Goal: Transaction & Acquisition: Obtain resource

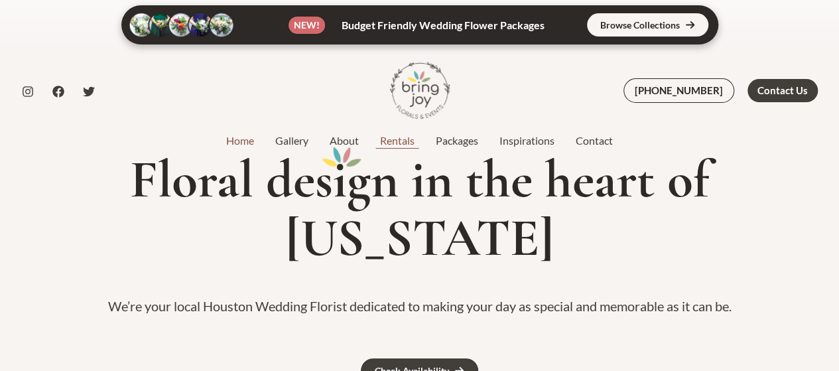
click at [387, 141] on link "Rentals" at bounding box center [398, 141] width 56 height 16
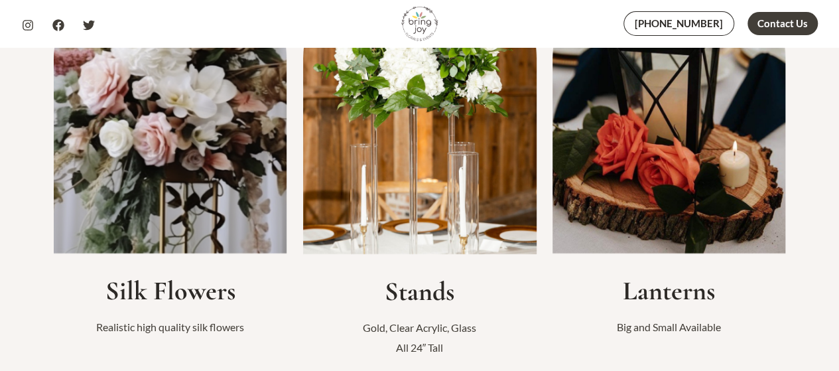
scroll to position [465, 0]
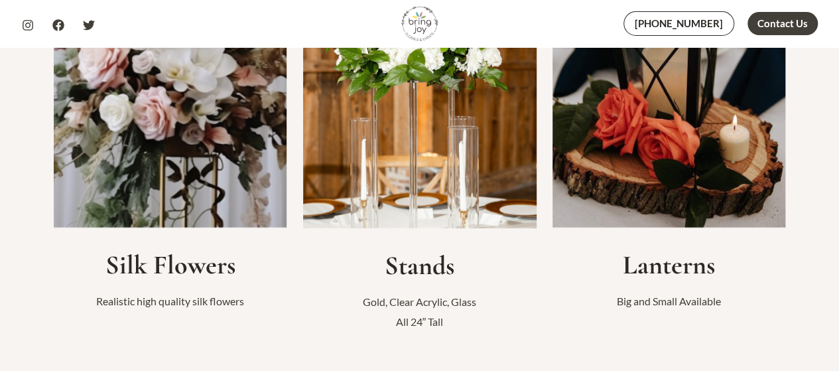
click at [697, 259] on h2 "Lanterns" at bounding box center [670, 265] width 234 height 32
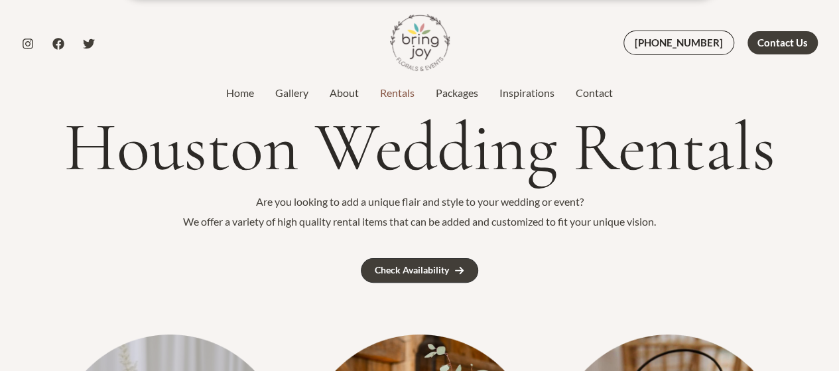
scroll to position [0, 0]
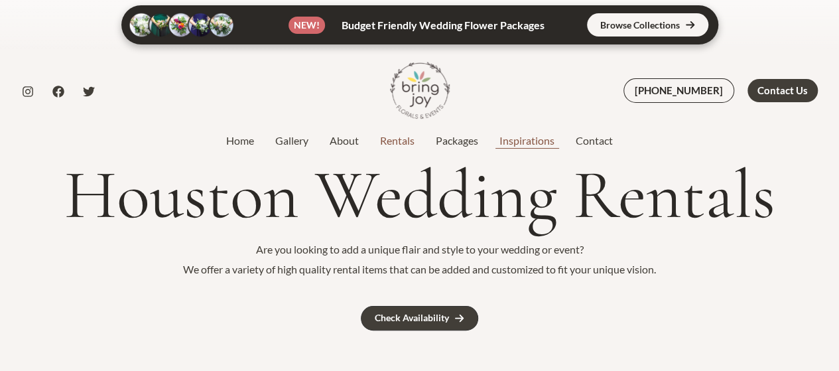
click at [524, 141] on link "Inspirations" at bounding box center [527, 141] width 76 height 16
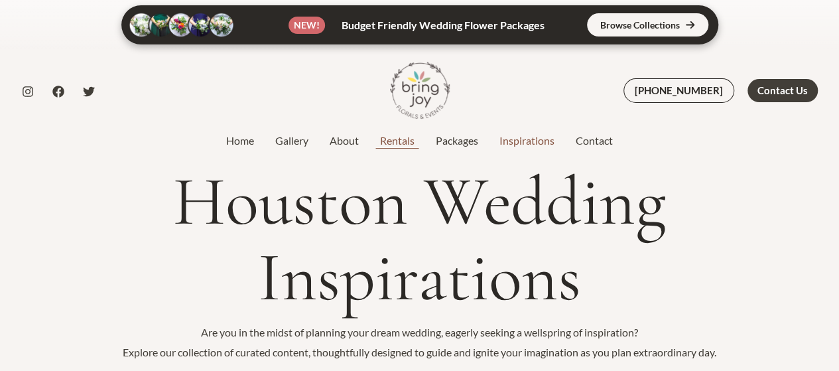
click at [393, 141] on link "Rentals" at bounding box center [398, 141] width 56 height 16
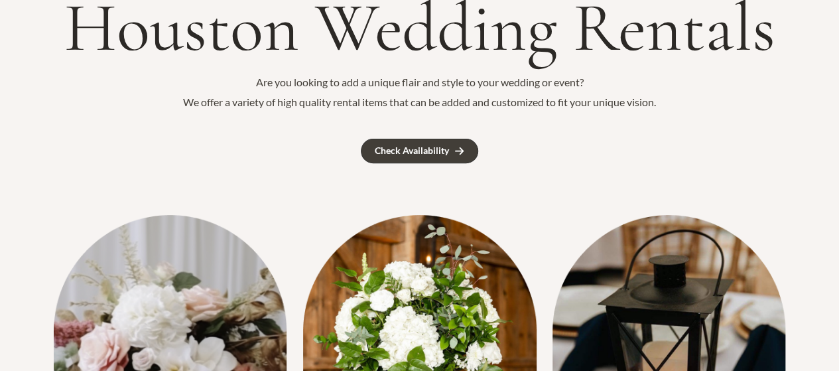
scroll to position [133, 0]
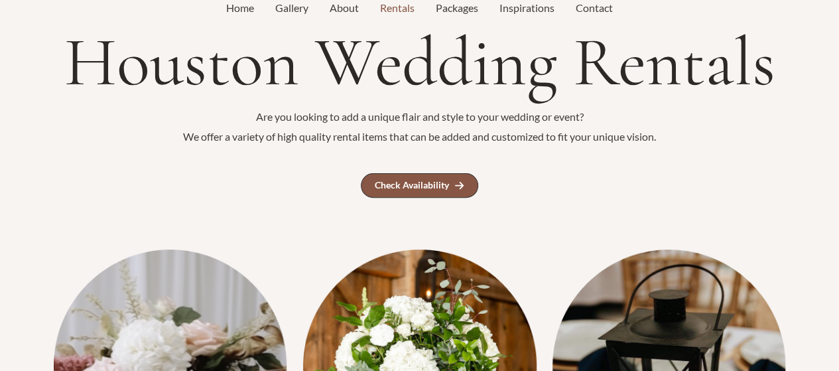
click at [430, 172] on div "Houston Wedding Rentals Are you looking to add a unique flair and style to your…" at bounding box center [420, 111] width 796 height 173
click at [430, 175] on link "Check Availability" at bounding box center [419, 185] width 117 height 25
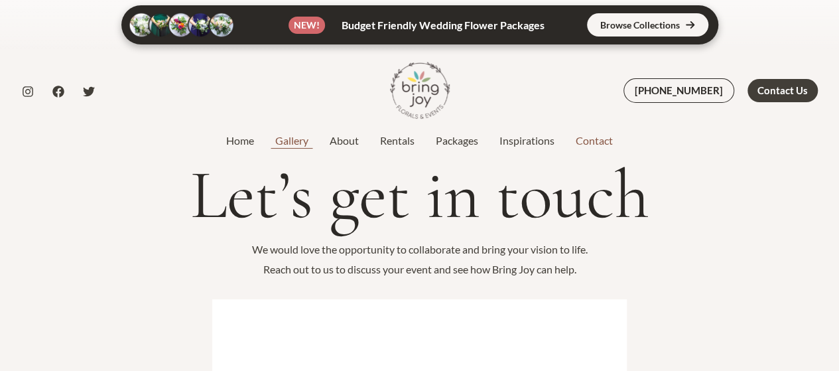
click at [309, 140] on link "Gallery" at bounding box center [292, 141] width 54 height 16
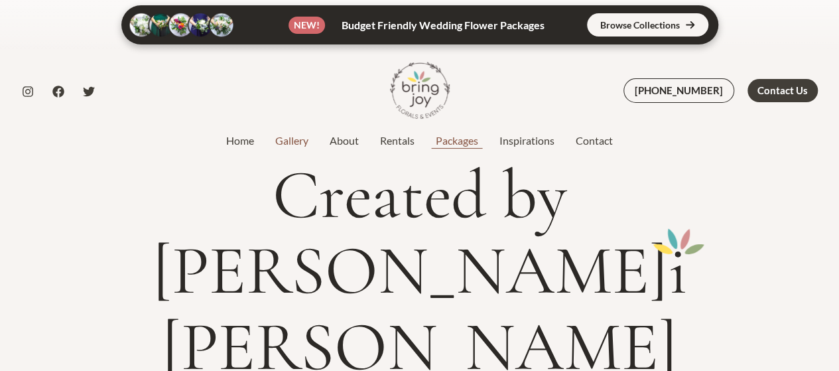
click at [478, 145] on link "Packages" at bounding box center [457, 141] width 64 height 16
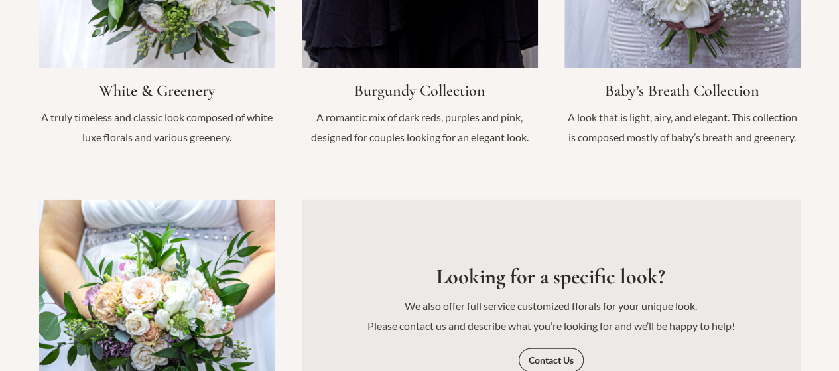
scroll to position [1460, 0]
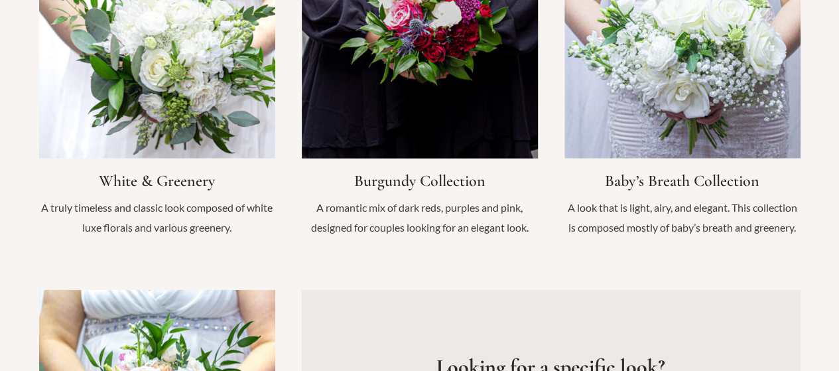
click at [474, 157] on link "Infobox Link" at bounding box center [420, 86] width 236 height 328
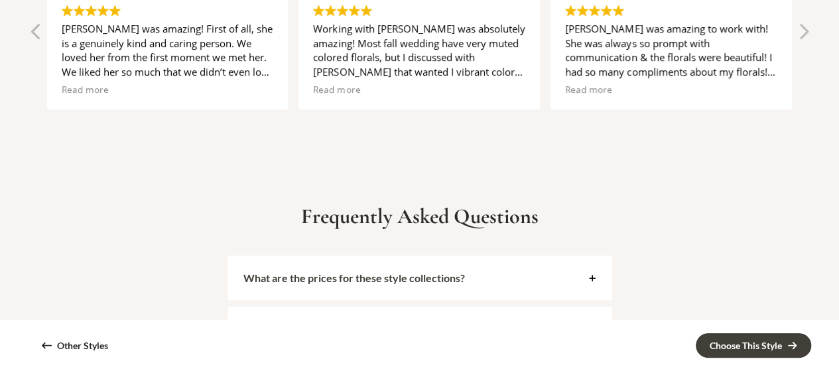
scroll to position [2853, 0]
